Goal: Navigation & Orientation: Find specific page/section

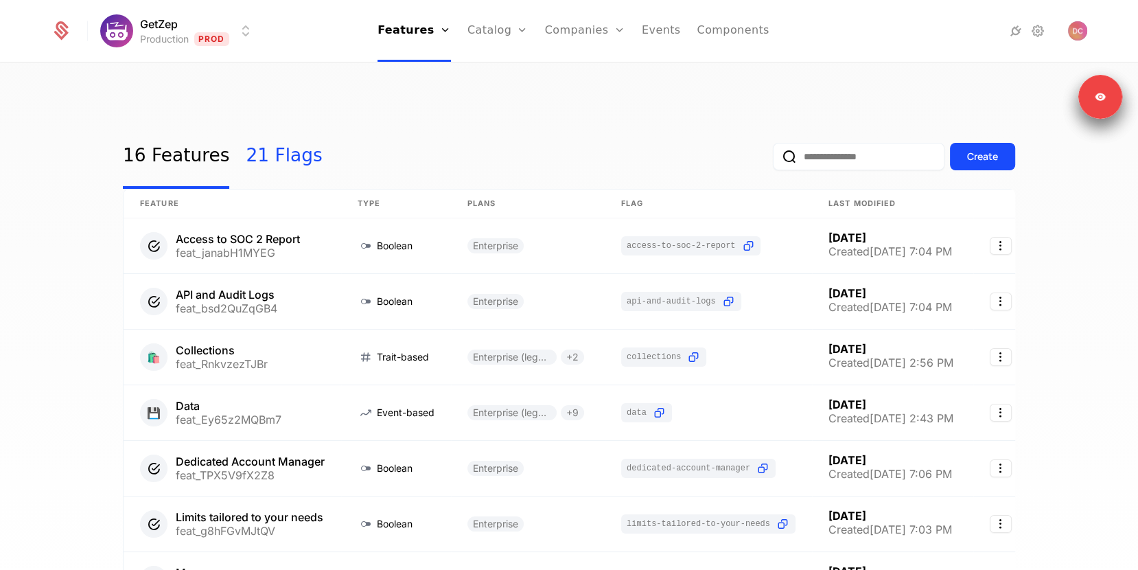
click at [294, 124] on link "21 Flags" at bounding box center [284, 156] width 76 height 65
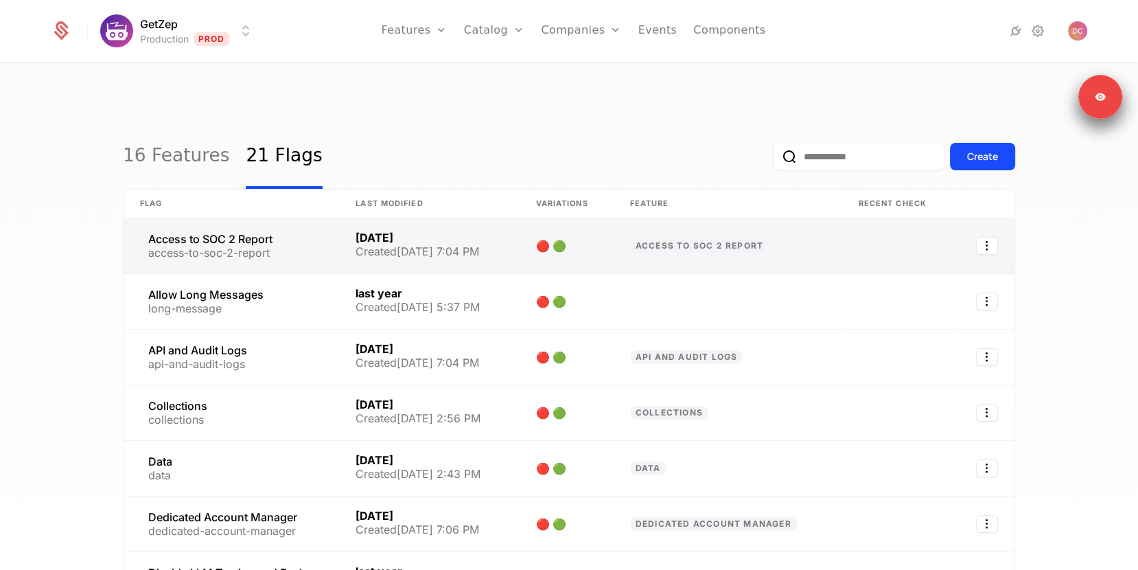
click at [280, 218] on link at bounding box center [231, 245] width 215 height 55
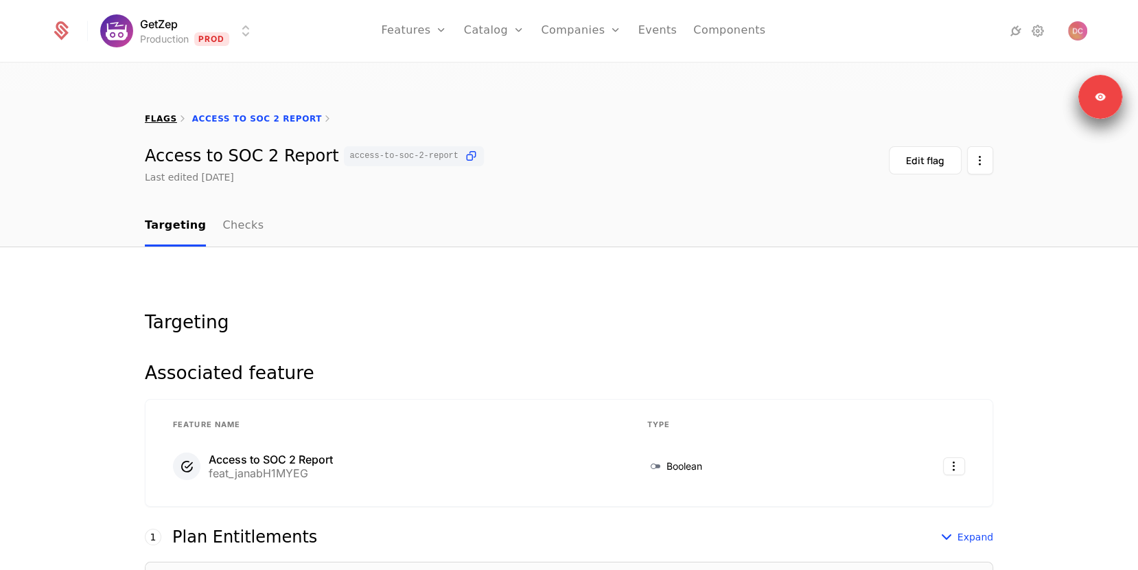
click at [164, 114] on link "flags" at bounding box center [161, 119] width 32 height 10
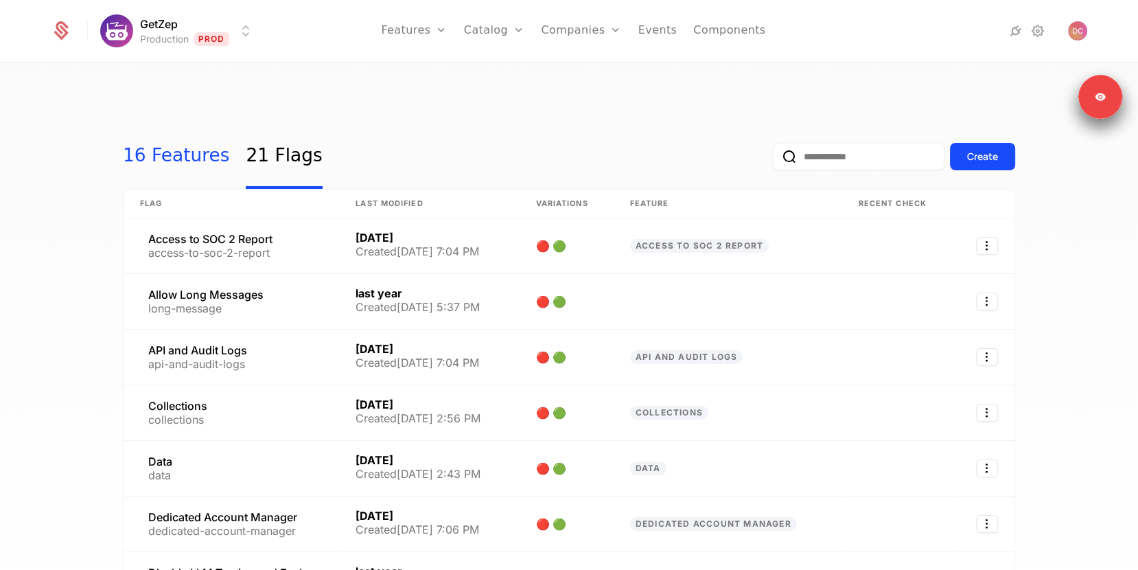
click at [207, 130] on link "16 Features" at bounding box center [176, 156] width 106 height 65
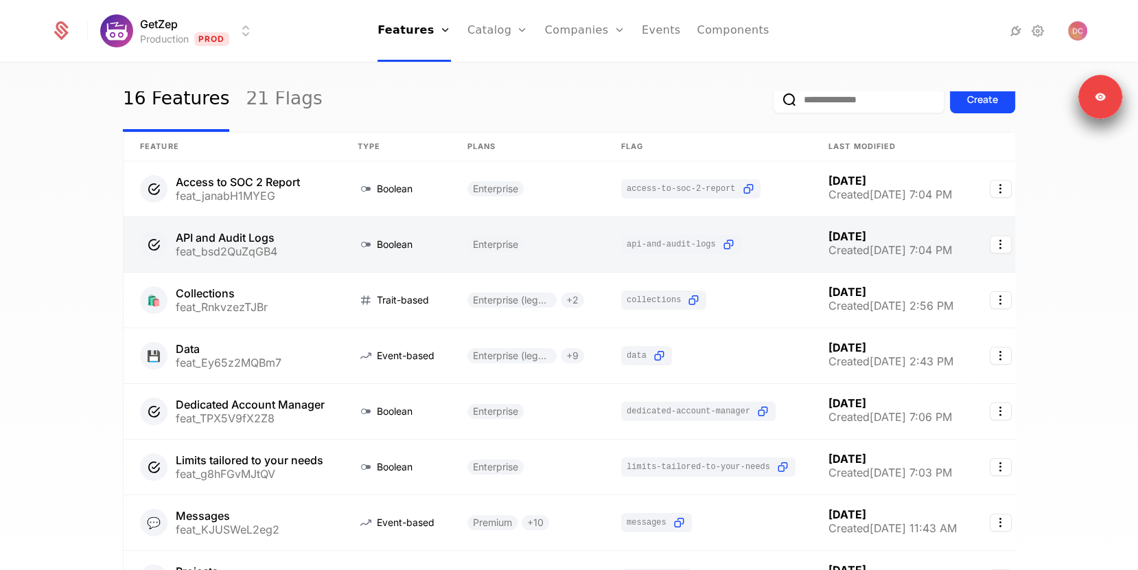
scroll to position [87, 0]
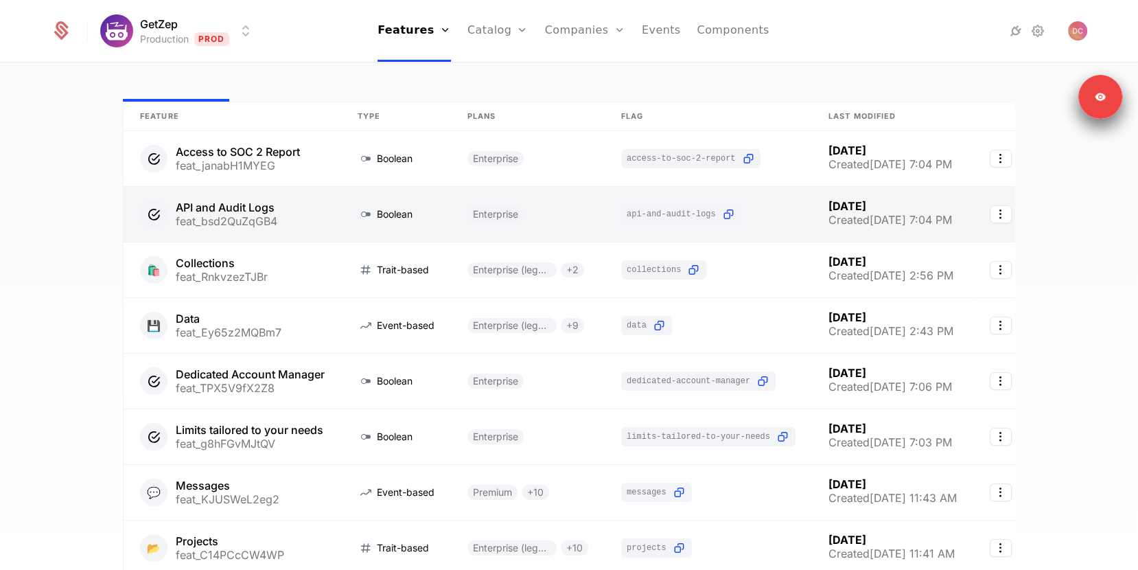
click at [423, 298] on link at bounding box center [396, 325] width 110 height 55
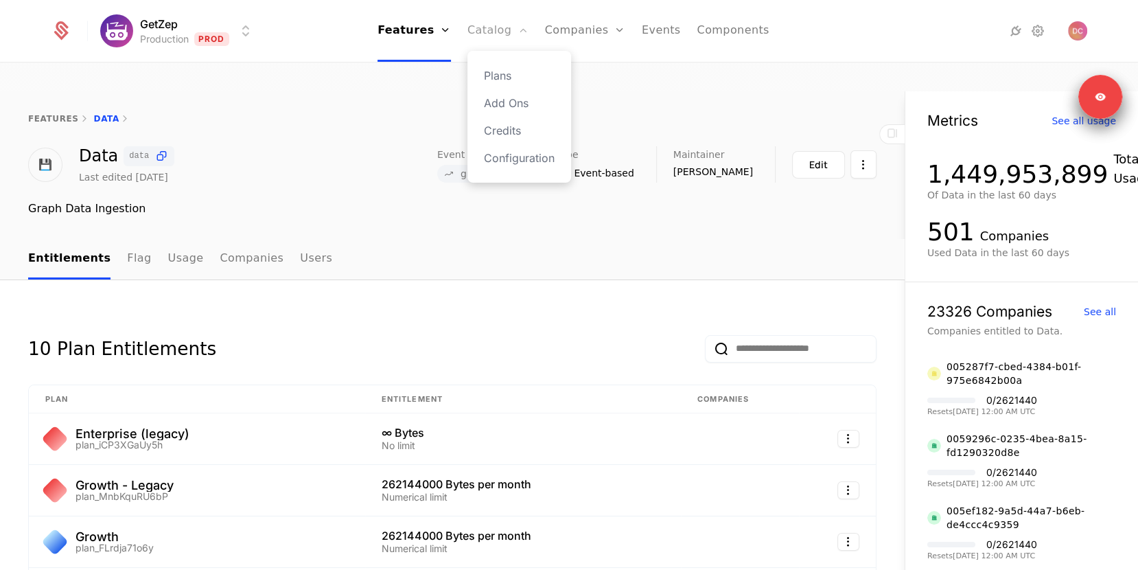
click at [501, 25] on link "Catalog" at bounding box center [497, 31] width 61 height 62
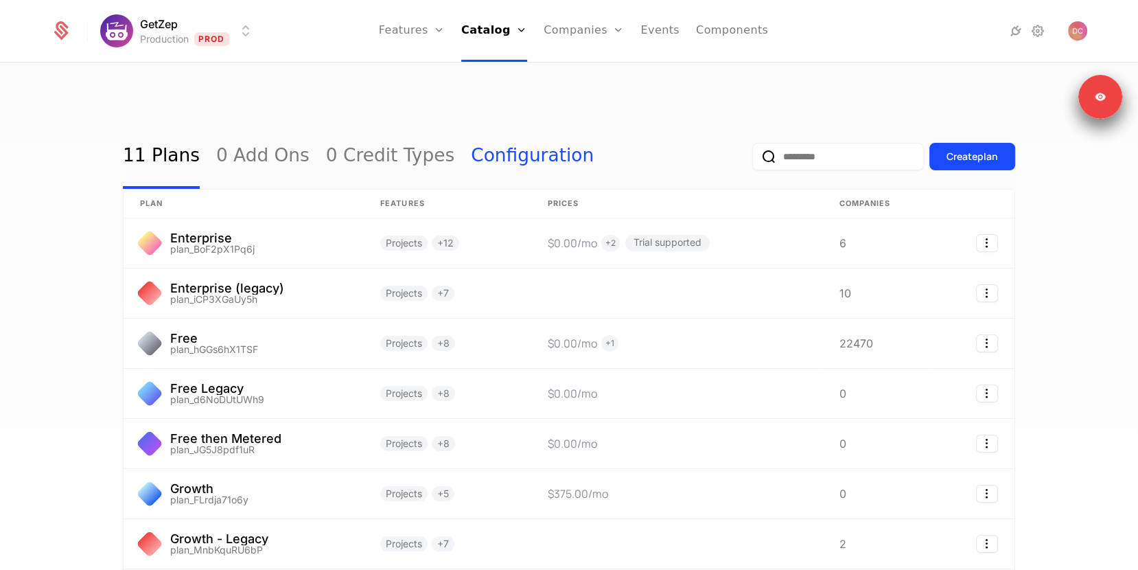
click at [486, 139] on link "Configuration" at bounding box center [532, 156] width 123 height 65
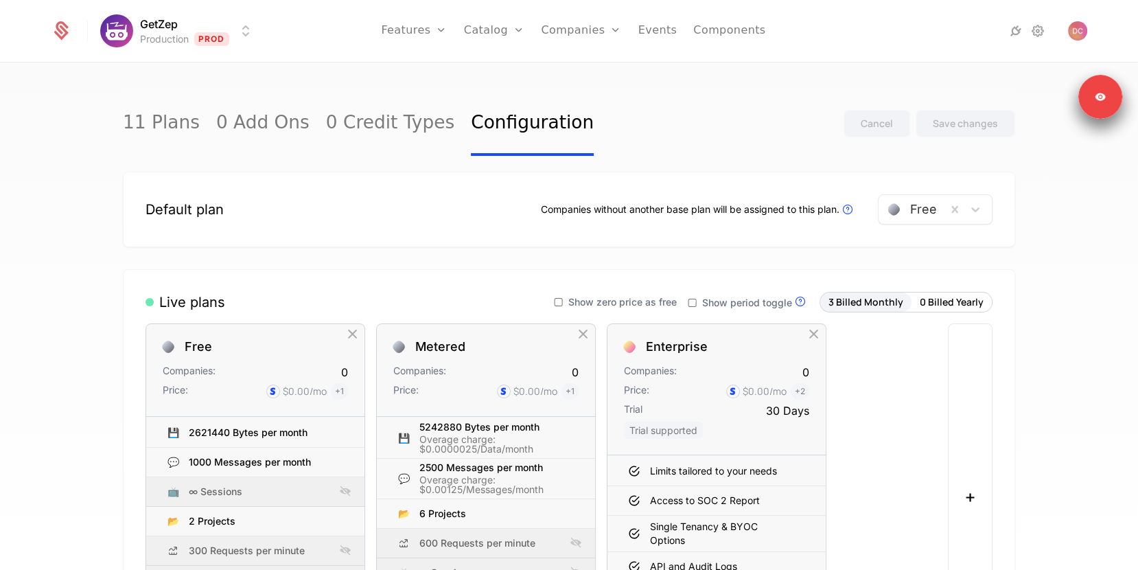
scroll to position [11, 0]
click at [568, 28] on link "Companies" at bounding box center [581, 31] width 80 height 62
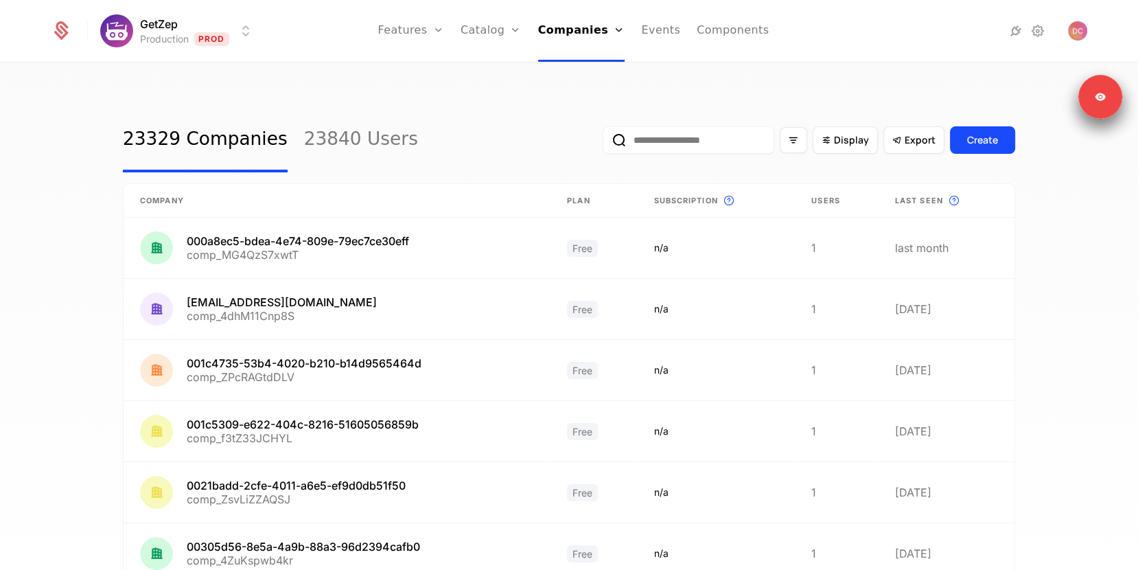
scroll to position [23, 0]
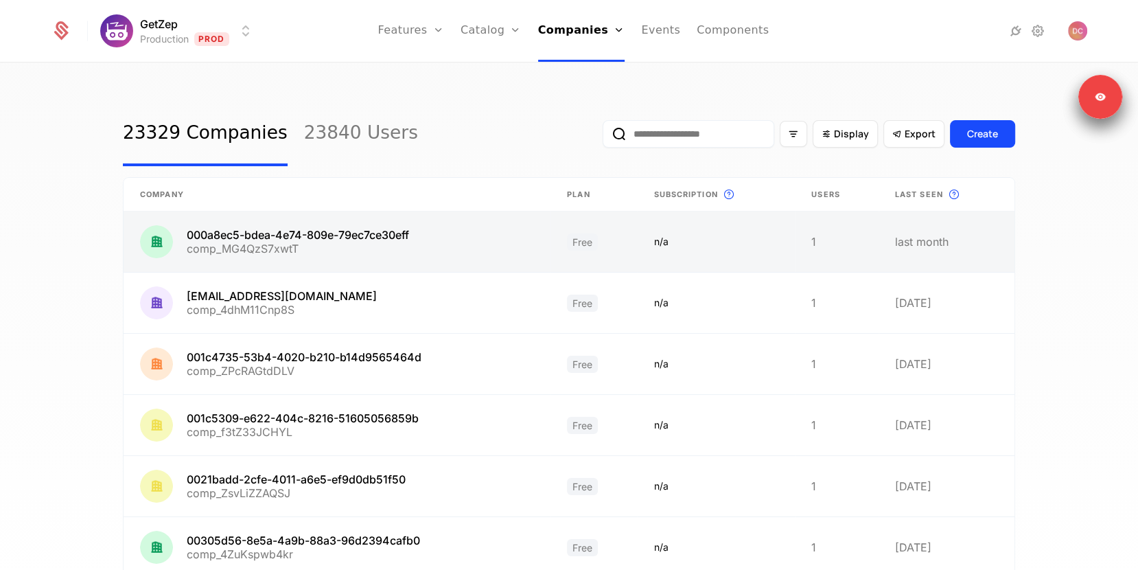
click at [541, 215] on link at bounding box center [337, 241] width 427 height 60
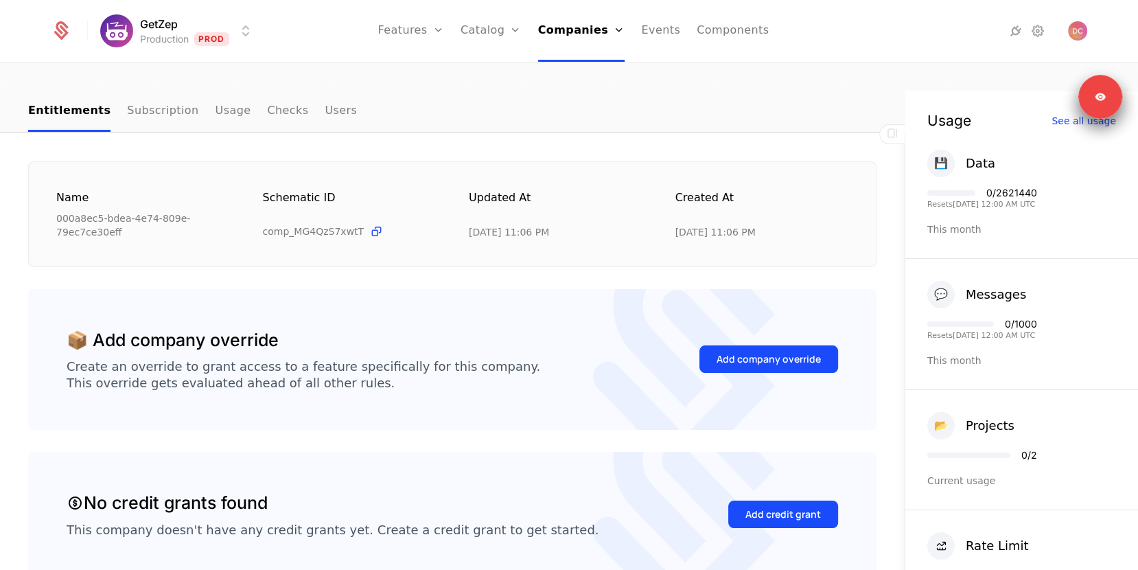
scroll to position [168, 0]
click at [406, 32] on link "Features" at bounding box center [411, 31] width 66 height 62
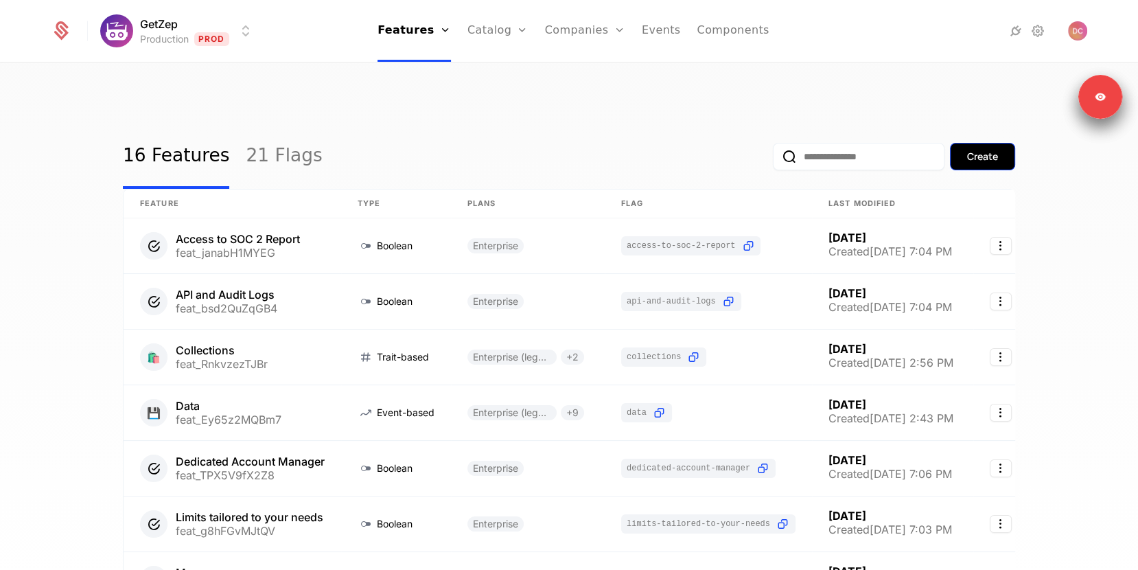
click at [988, 150] on div "Create" at bounding box center [982, 157] width 31 height 14
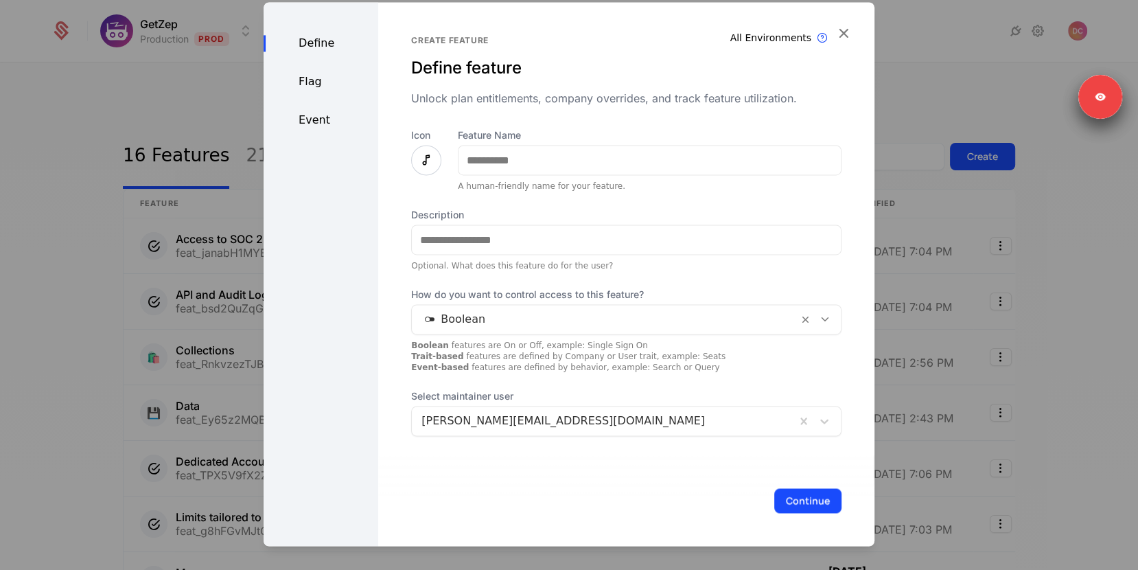
click at [323, 126] on div "Event" at bounding box center [321, 120] width 115 height 16
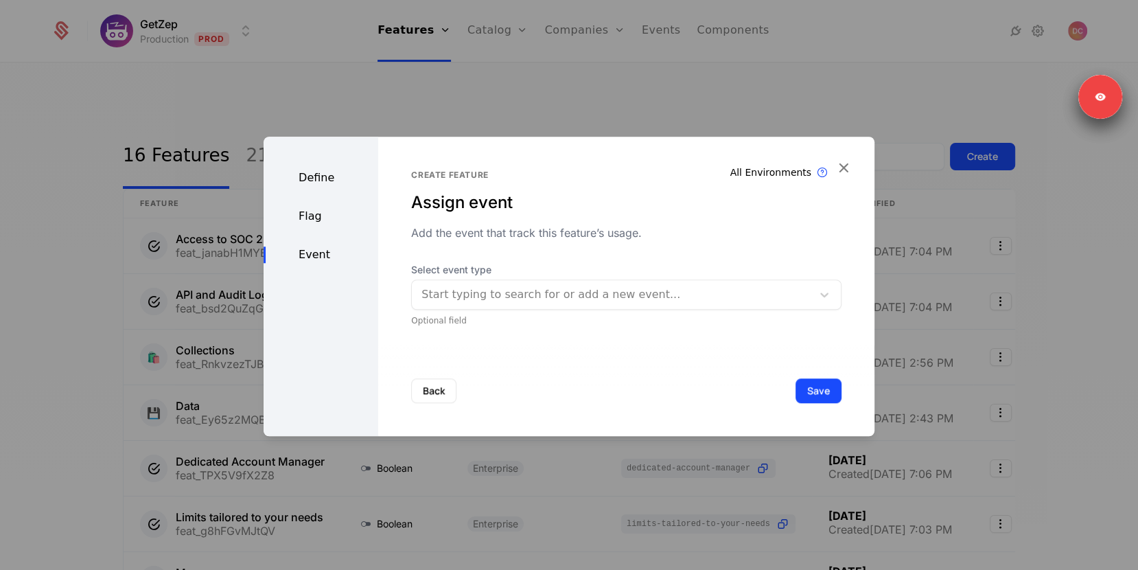
click at [582, 80] on div at bounding box center [569, 285] width 1138 height 570
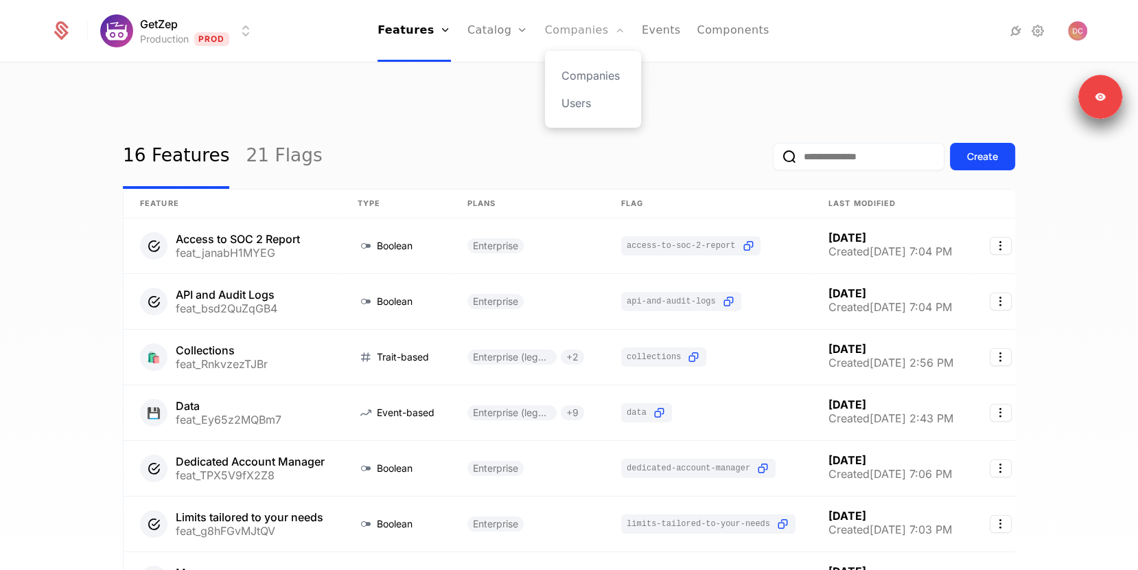
click at [579, 32] on link "Companies" at bounding box center [585, 31] width 80 height 62
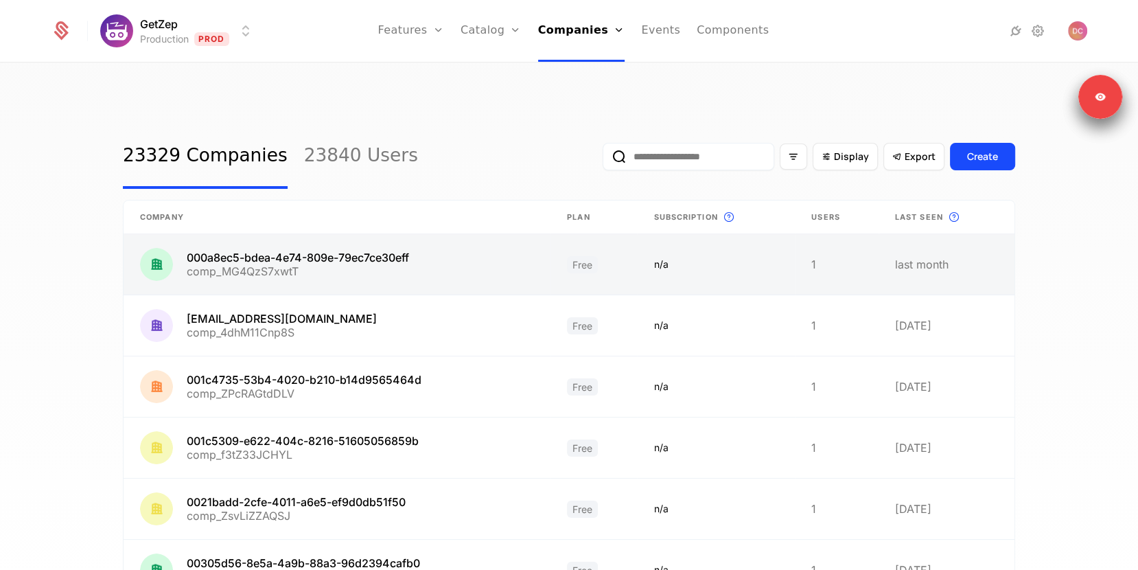
click at [368, 242] on link at bounding box center [337, 264] width 427 height 60
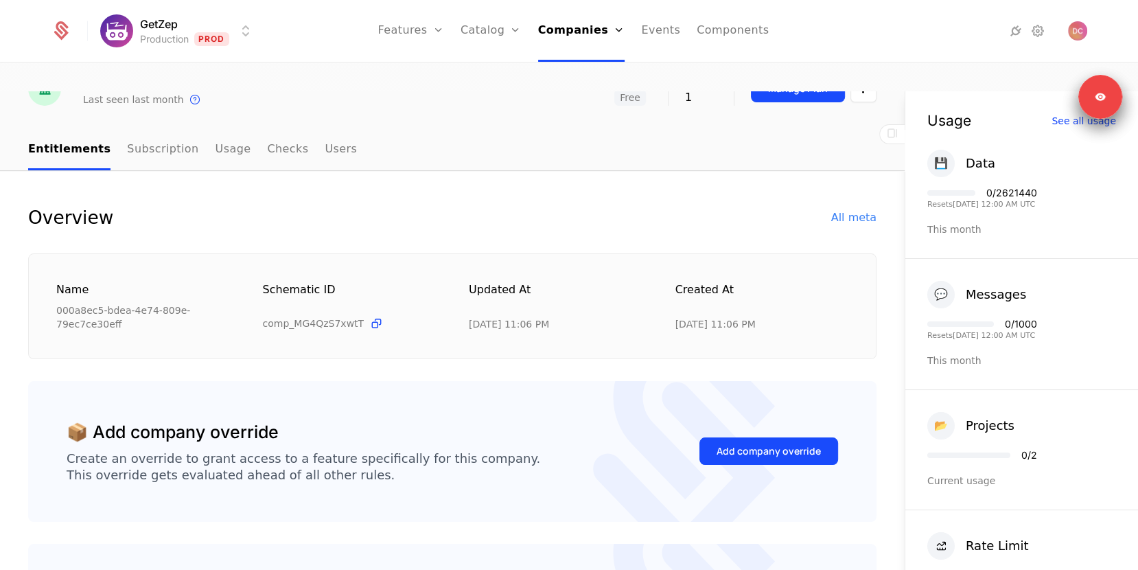
scroll to position [56, 0]
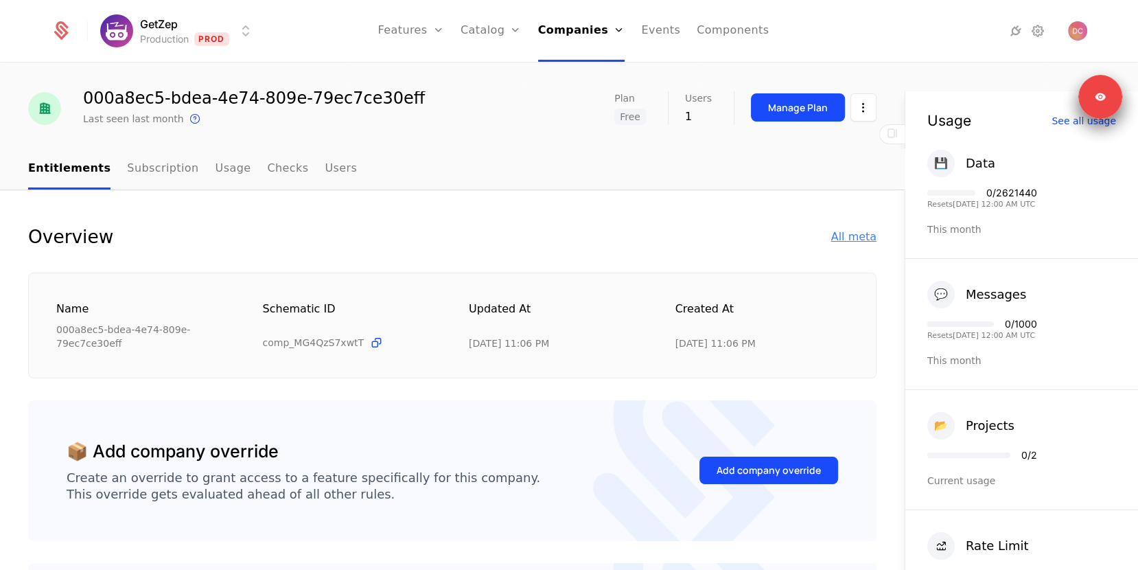
click at [851, 229] on div "All meta" at bounding box center [853, 237] width 45 height 16
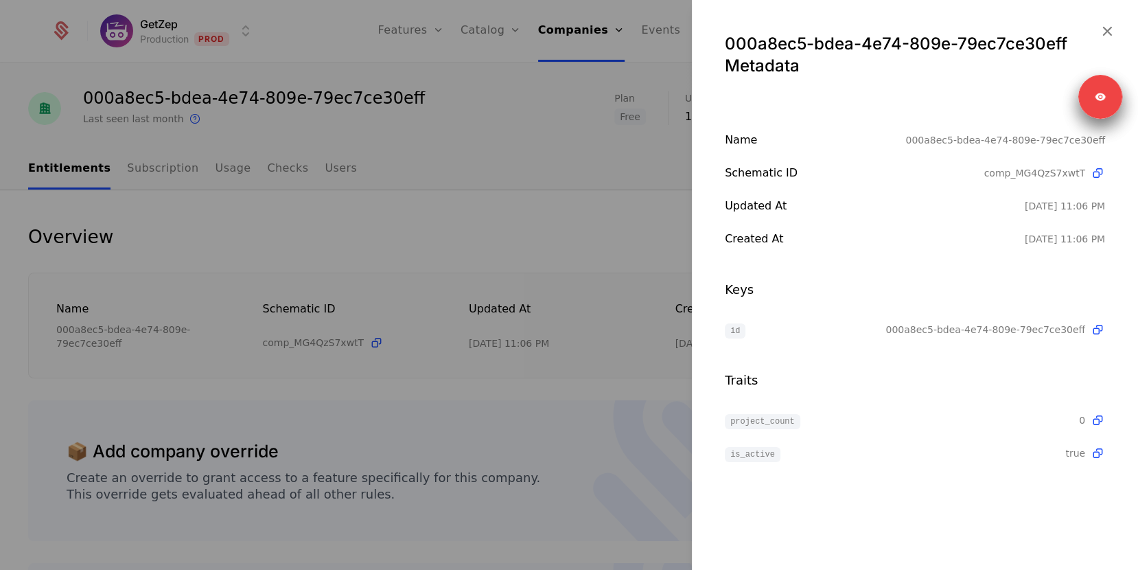
click at [636, 196] on div at bounding box center [569, 285] width 1138 height 570
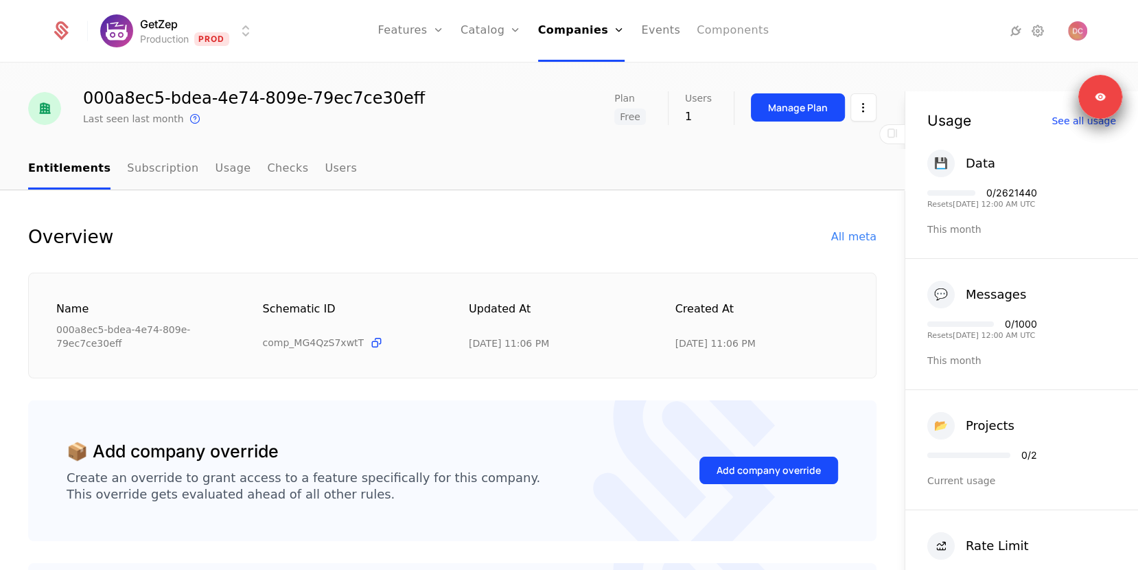
click at [702, 28] on link "Components" at bounding box center [733, 31] width 72 height 62
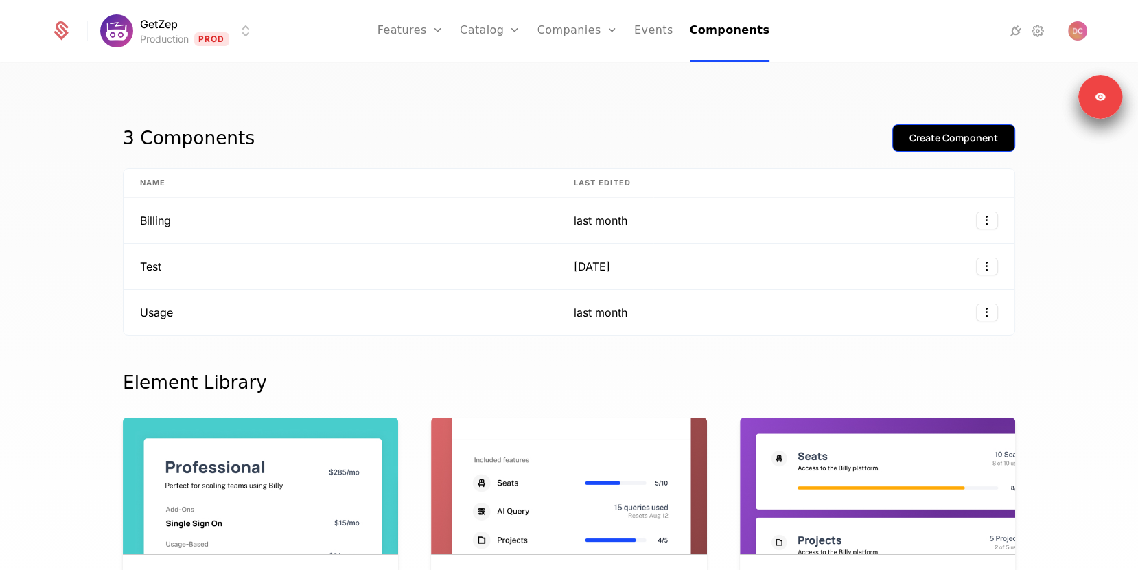
click at [923, 131] on div "Create Component" at bounding box center [953, 138] width 89 height 14
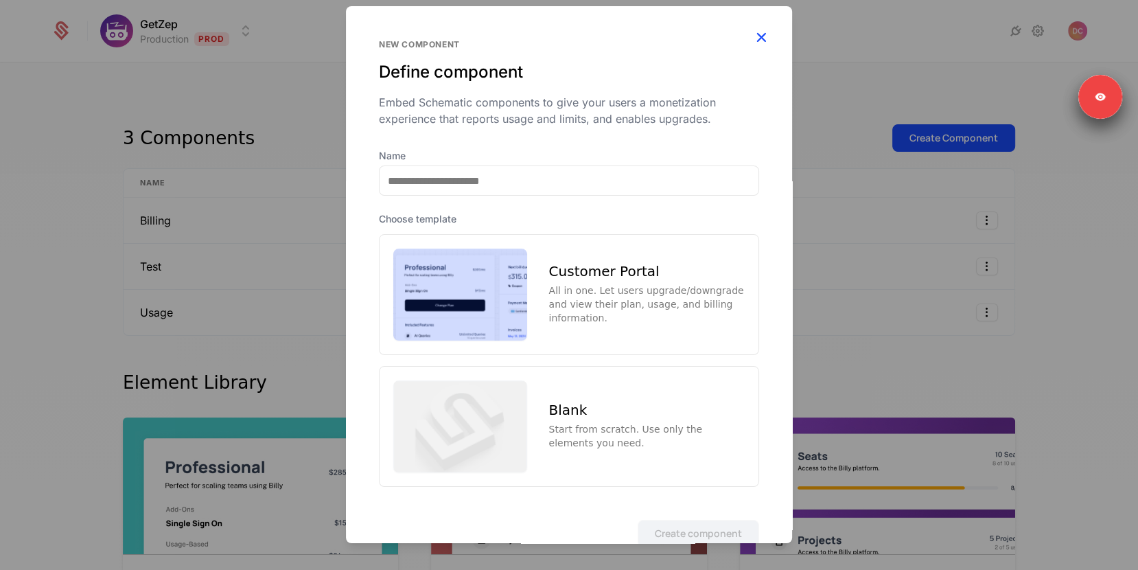
click at [762, 36] on icon "button" at bounding box center [761, 37] width 18 height 18
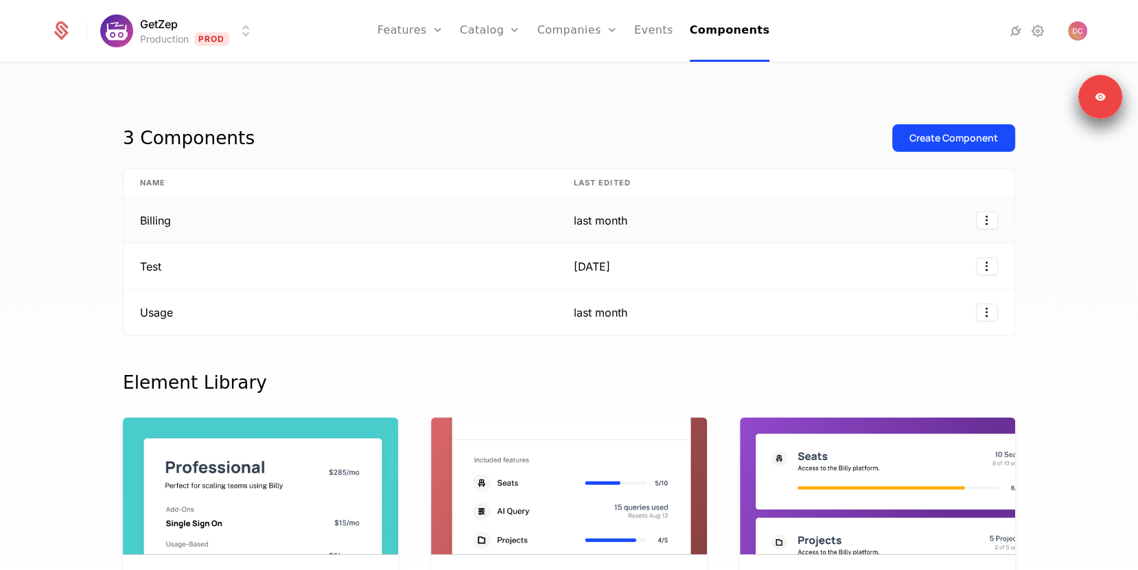
click at [461, 198] on td "Billing" at bounding box center [341, 221] width 434 height 46
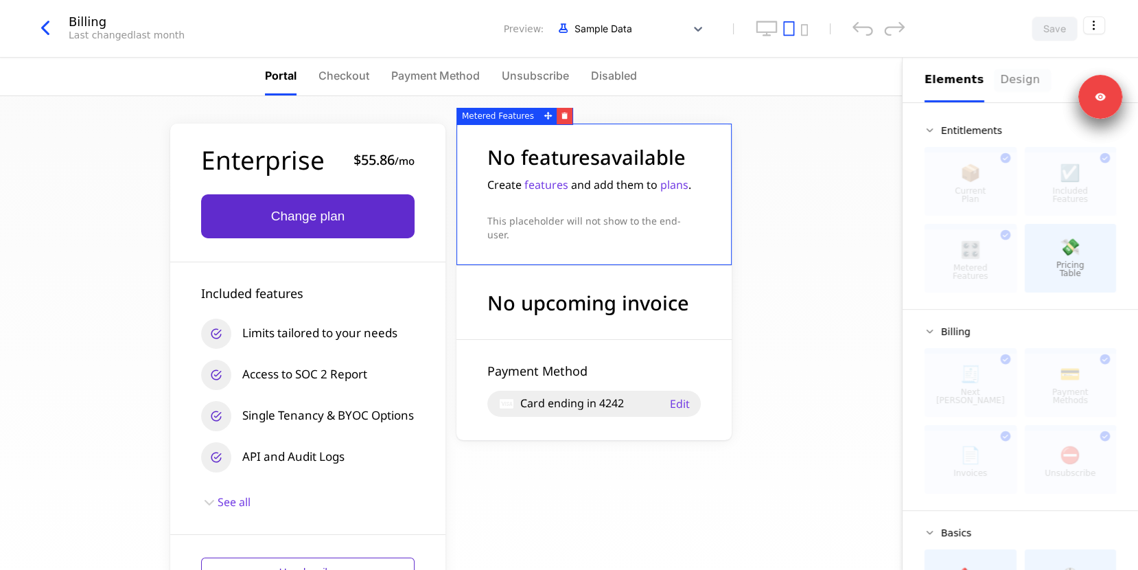
click at [1017, 76] on div "Design" at bounding box center [1023, 79] width 44 height 16
